Goal: Find specific page/section: Find specific page/section

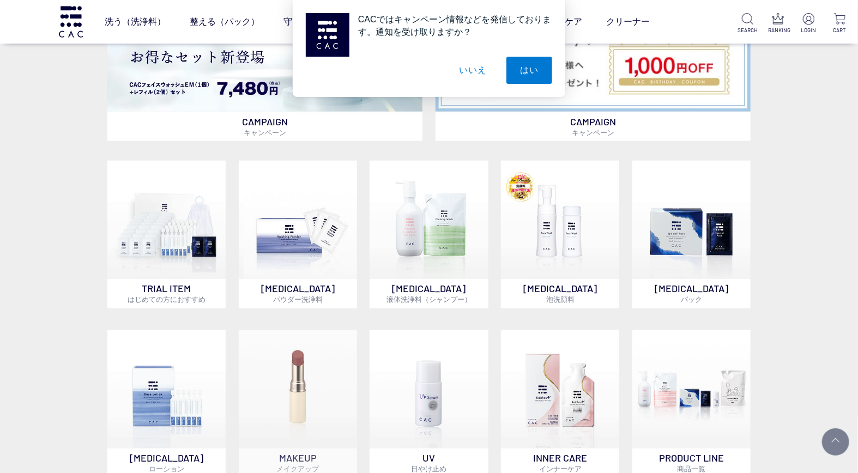
scroll to position [727, 0]
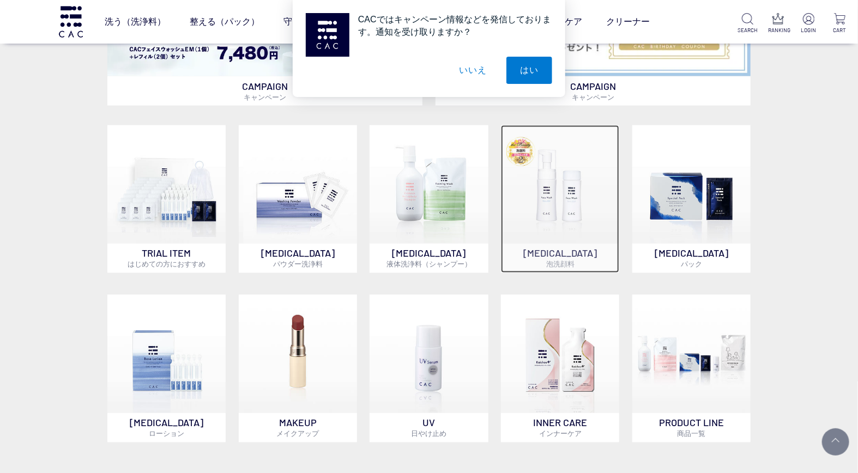
click at [548, 235] on img at bounding box center [560, 184] width 118 height 118
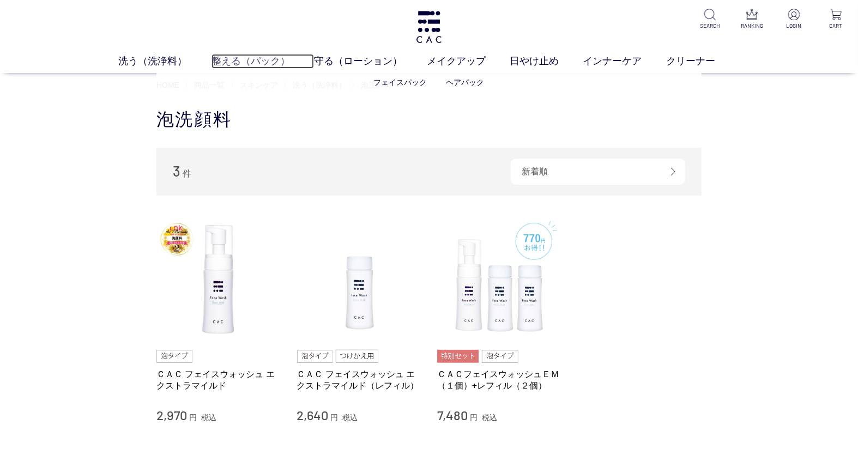
click at [244, 64] on link "整える（パック）" at bounding box center [263, 61] width 103 height 15
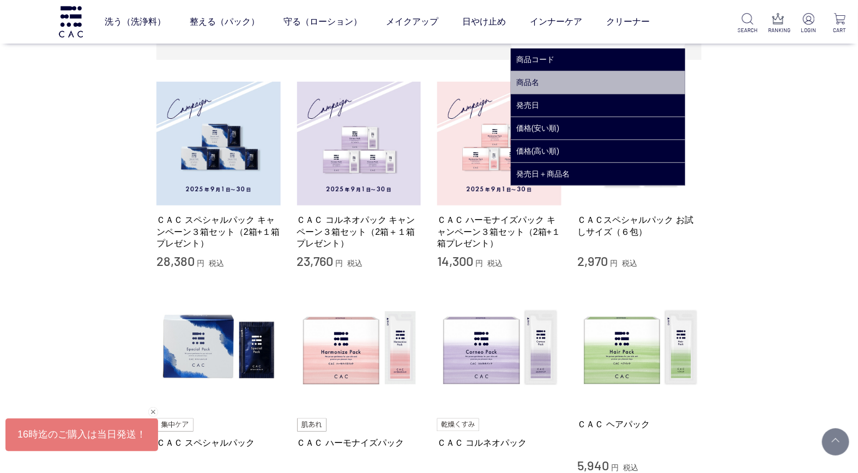
scroll to position [61, 0]
